Goal: Task Accomplishment & Management: Use online tool/utility

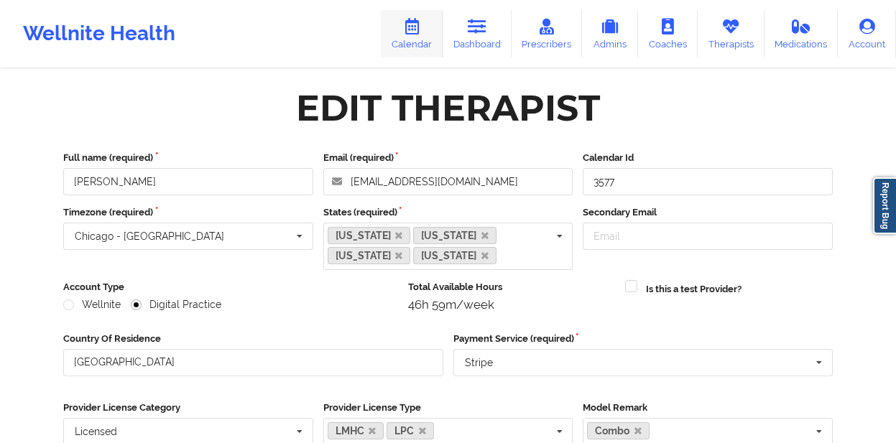
click at [413, 37] on link "Calendar" at bounding box center [412, 33] width 62 height 47
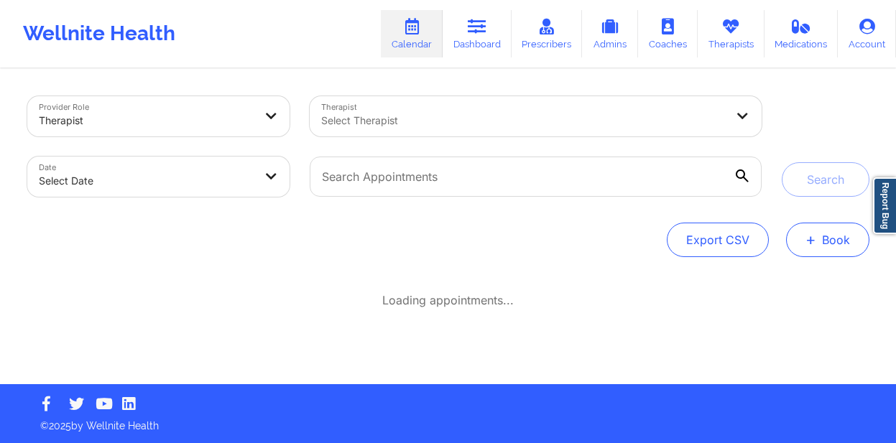
click at [825, 252] on button "+ Book" at bounding box center [827, 240] width 83 height 35
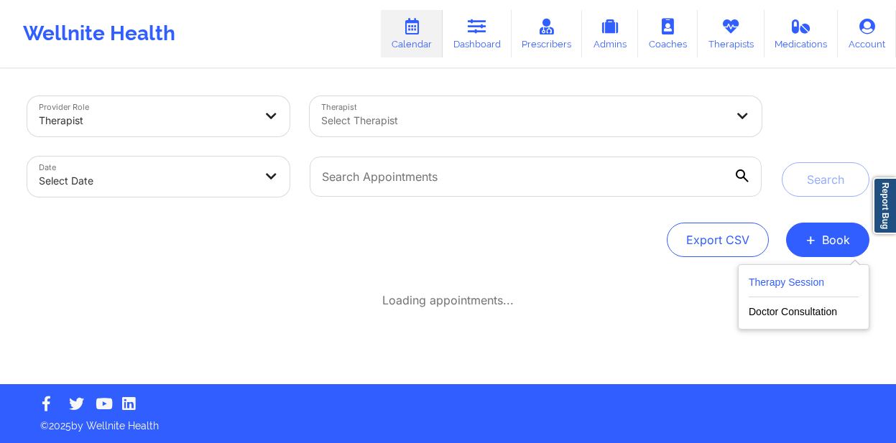
click at [786, 281] on button "Therapy Session" at bounding box center [804, 286] width 110 height 24
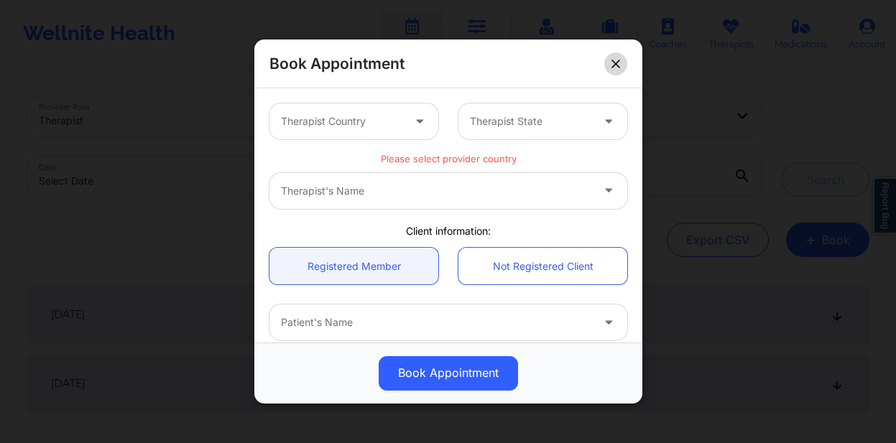
click at [607, 64] on button at bounding box center [615, 63] width 23 height 23
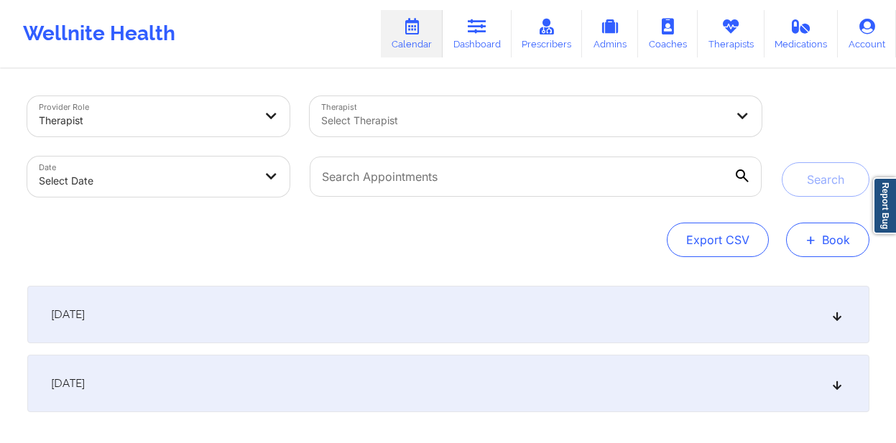
click at [832, 239] on button "+ Book" at bounding box center [827, 240] width 83 height 35
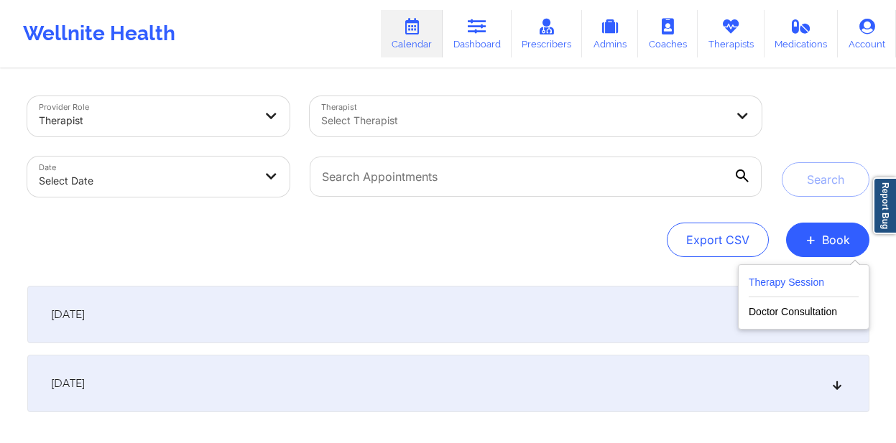
click at [800, 280] on button "Therapy Session" at bounding box center [804, 286] width 110 height 24
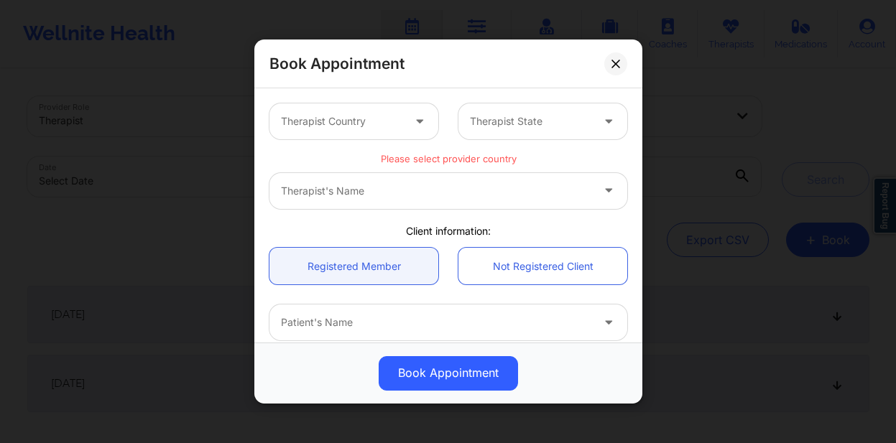
click at [415, 184] on div "Therapist's Name" at bounding box center [449, 191] width 358 height 36
click at [535, 188] on div "Therapist's Name" at bounding box center [449, 191] width 358 height 36
click at [328, 129] on div at bounding box center [341, 121] width 121 height 17
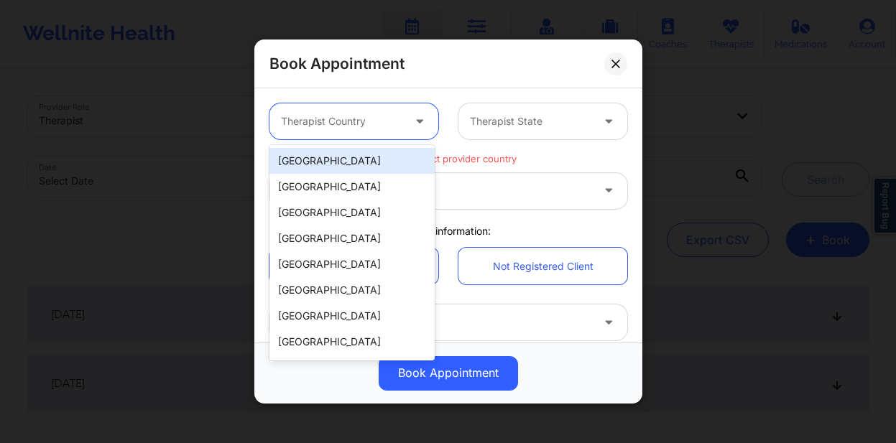
click at [321, 165] on div "[GEOGRAPHIC_DATA]" at bounding box center [352, 161] width 165 height 26
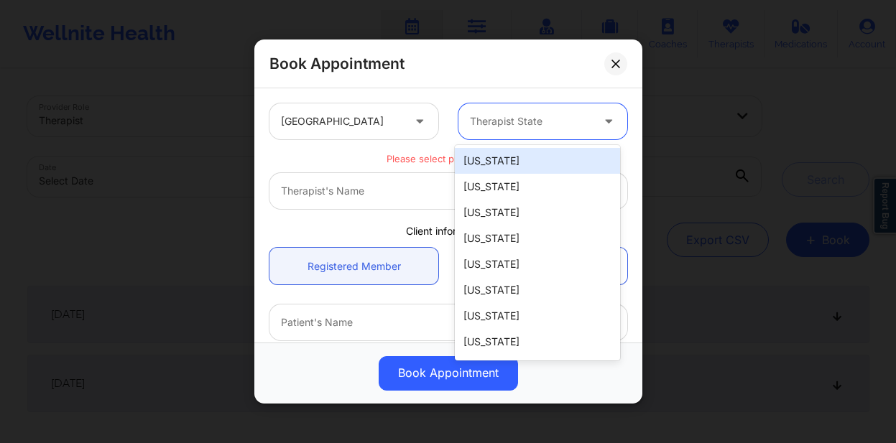
click at [489, 132] on div "Therapist State" at bounding box center [526, 122] width 134 height 36
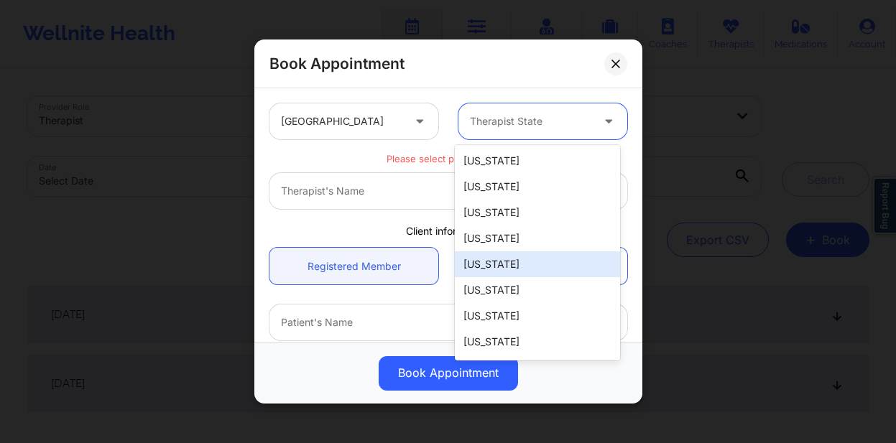
click at [472, 256] on div "[US_STATE]" at bounding box center [537, 265] width 165 height 26
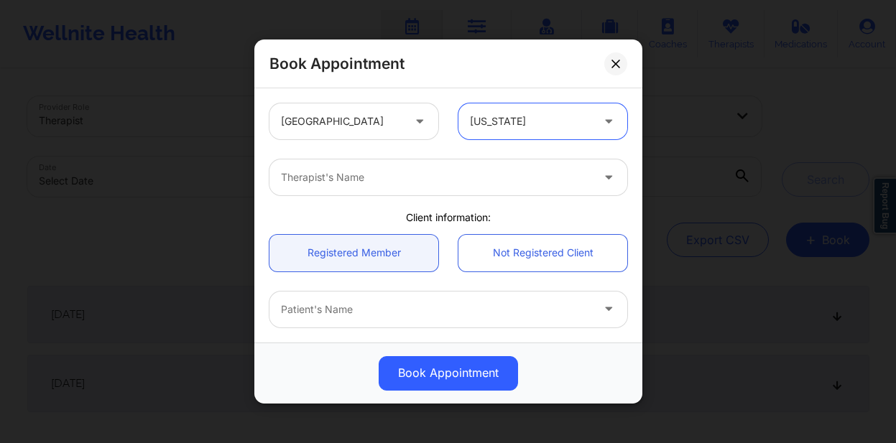
click at [398, 185] on div at bounding box center [436, 177] width 311 height 17
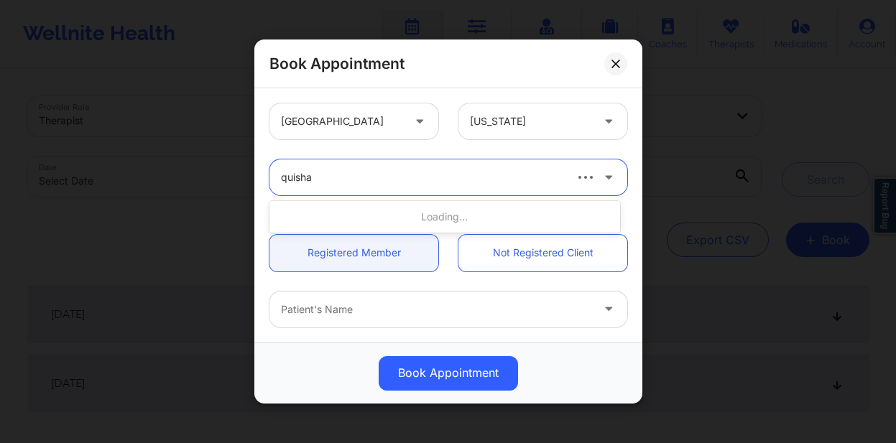
type input "quisha"
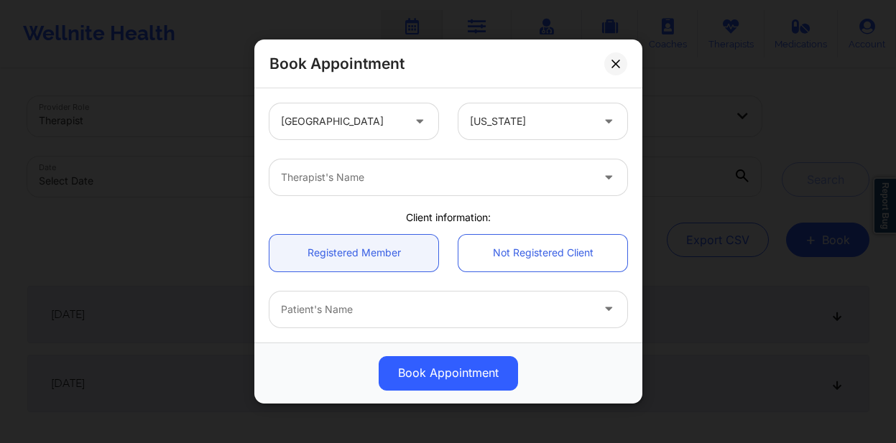
click at [68, 390] on div "Book Appointment [GEOGRAPHIC_DATA] [US_STATE] Therapist's Name Client informati…" at bounding box center [448, 221] width 896 height 443
